Goal: Task Accomplishment & Management: Use online tool/utility

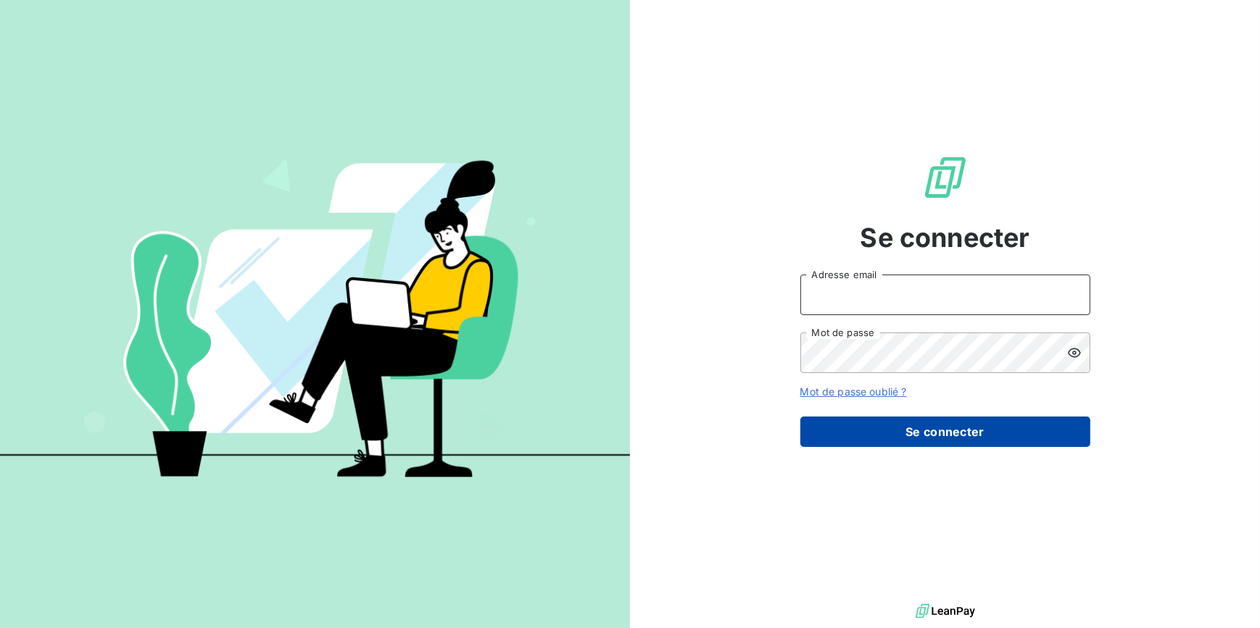
type input "[EMAIL_ADDRESS][DOMAIN_NAME]"
click at [977, 438] on button "Se connecter" at bounding box center [945, 432] width 290 height 30
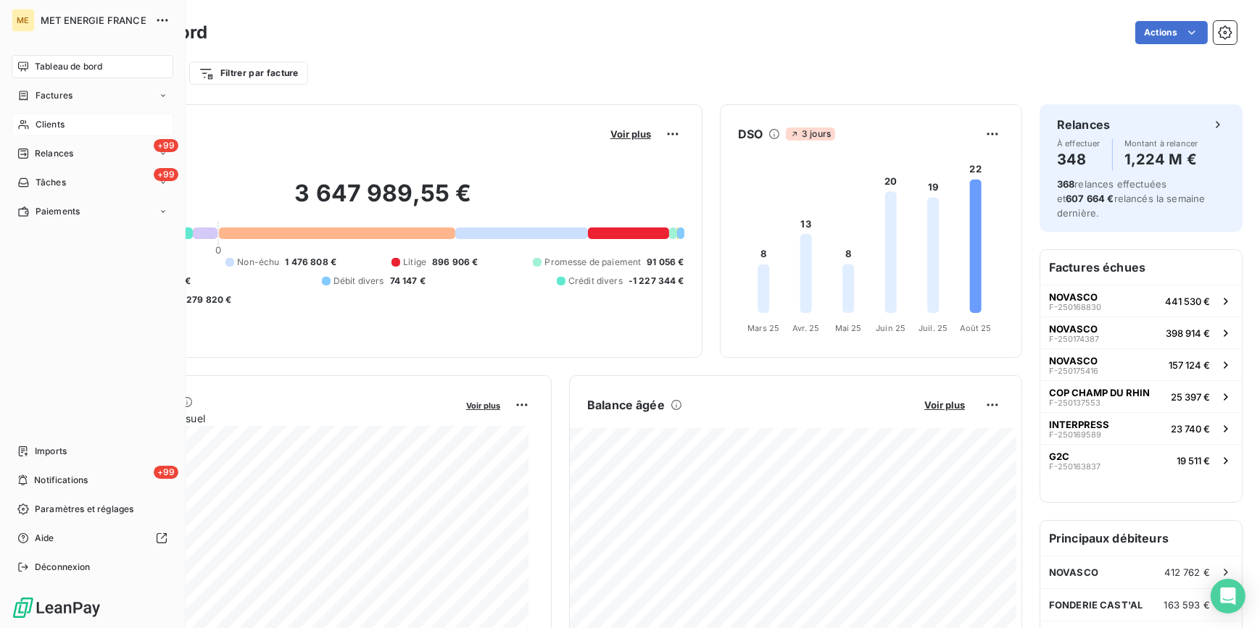
click at [41, 128] on span "Clients" at bounding box center [50, 124] width 29 height 13
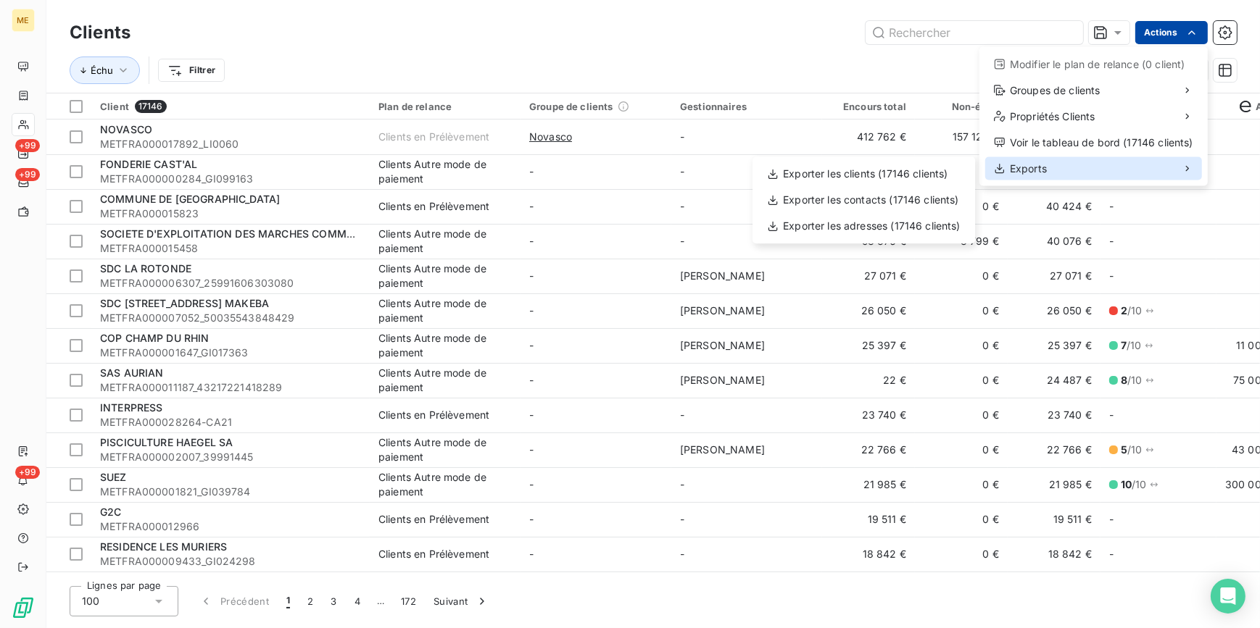
click at [1120, 165] on div "Exports" at bounding box center [1093, 168] width 217 height 23
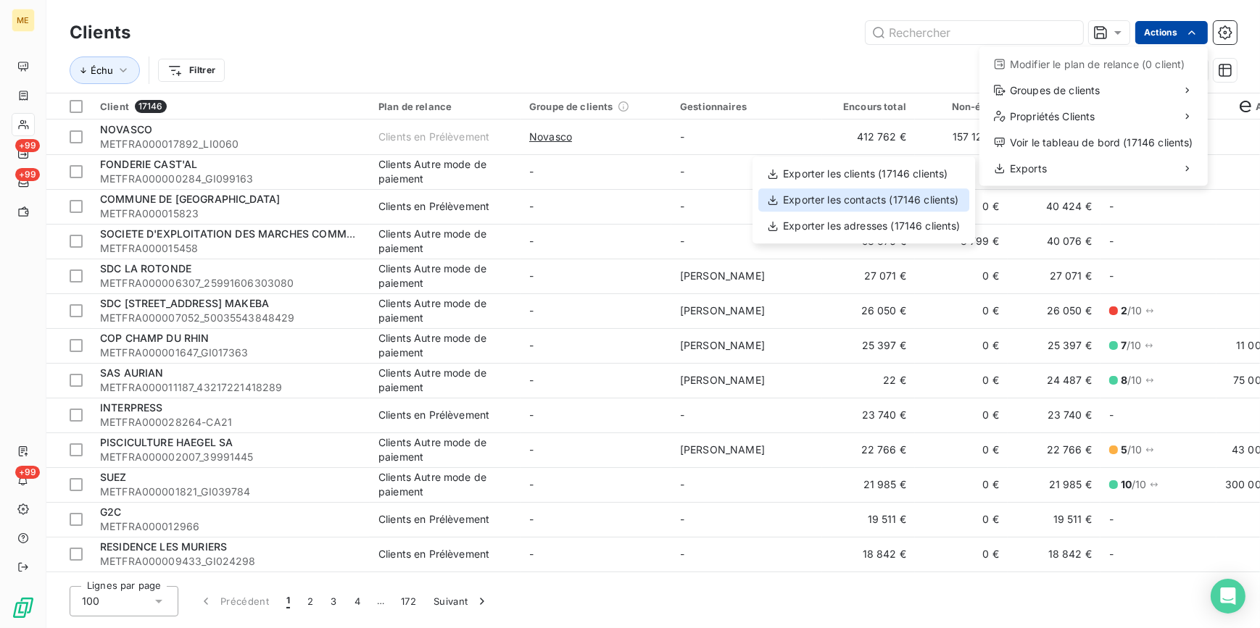
click at [889, 199] on div "Exporter les contacts (17146 clients)" at bounding box center [863, 199] width 211 height 23
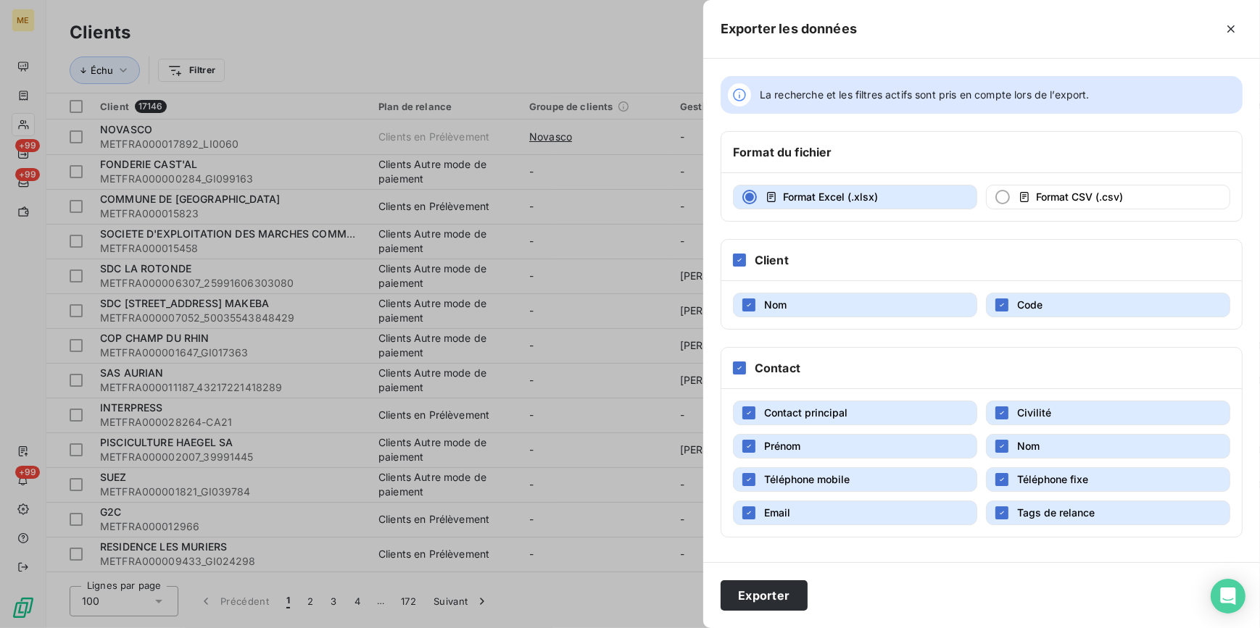
click at [633, 51] on div at bounding box center [630, 314] width 1260 height 628
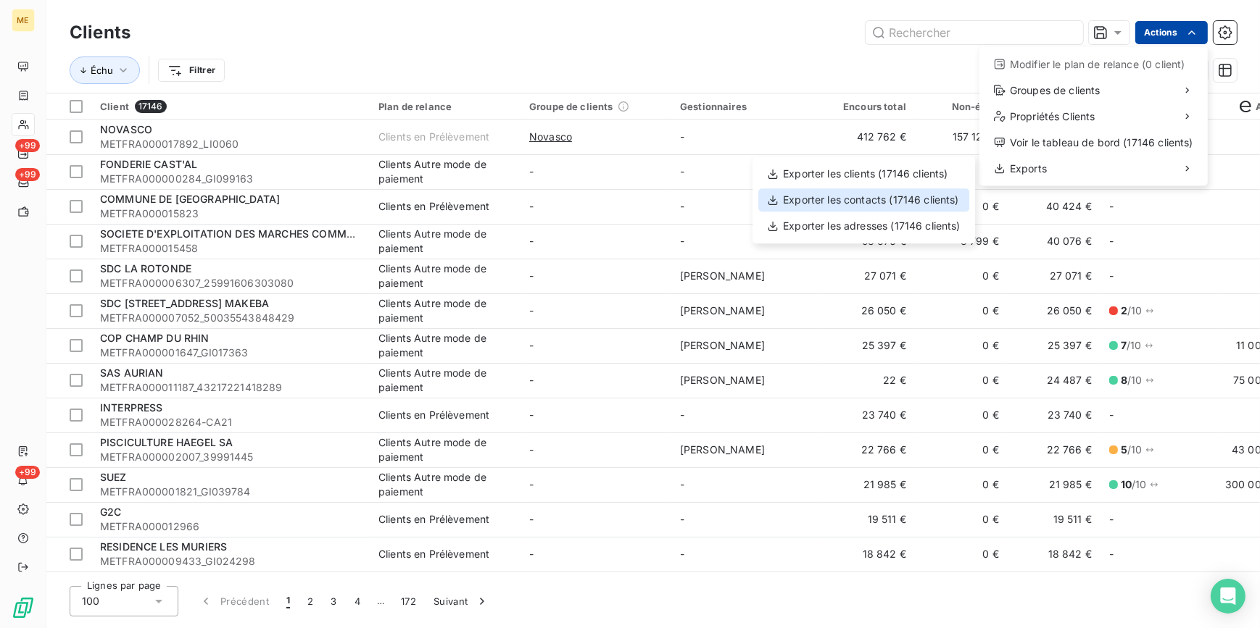
click at [894, 202] on div "Exporter les contacts (17146 clients)" at bounding box center [863, 199] width 211 height 23
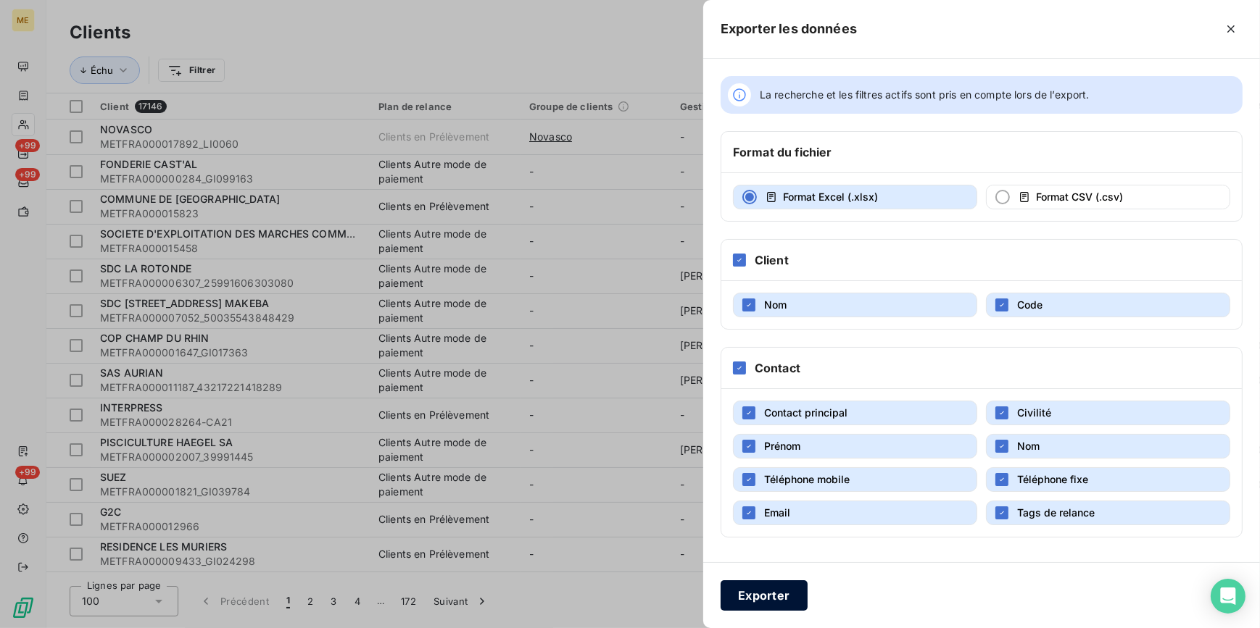
click at [754, 591] on button "Exporter" at bounding box center [763, 596] width 87 height 30
